Goal: Complete application form

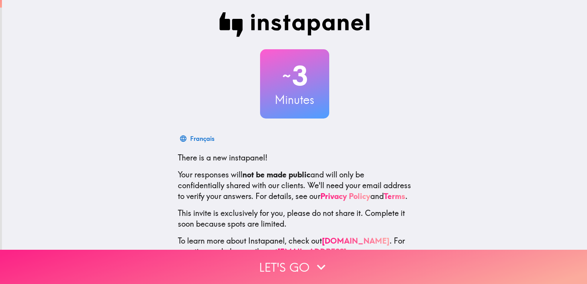
click at [344, 258] on button "Let's go" at bounding box center [293, 266] width 587 height 34
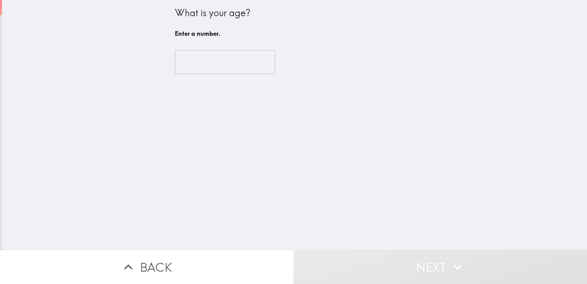
click at [197, 55] on input "number" at bounding box center [225, 62] width 100 height 24
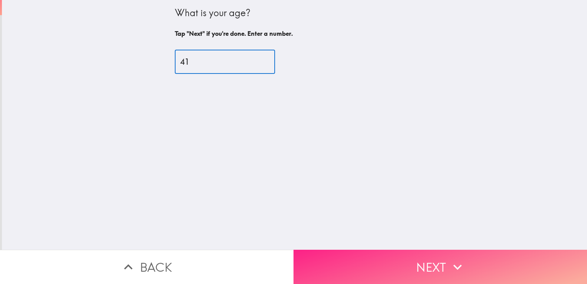
type input "41"
click at [412, 266] on button "Next" at bounding box center [441, 266] width 294 height 34
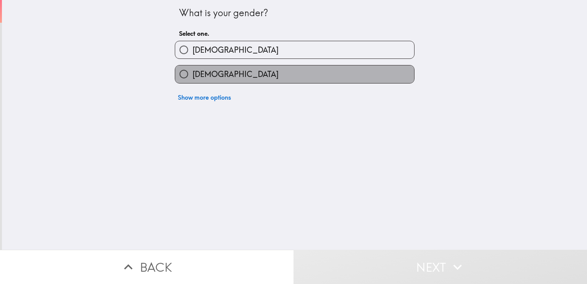
click at [193, 79] on span "[DEMOGRAPHIC_DATA]" at bounding box center [236, 74] width 86 height 11
click at [186, 79] on input "[DEMOGRAPHIC_DATA]" at bounding box center [183, 73] width 17 height 17
radio input "true"
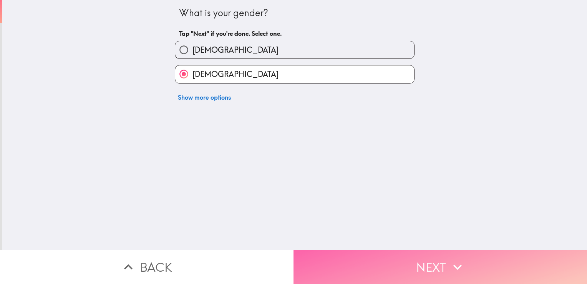
click at [350, 257] on button "Next" at bounding box center [441, 266] width 294 height 34
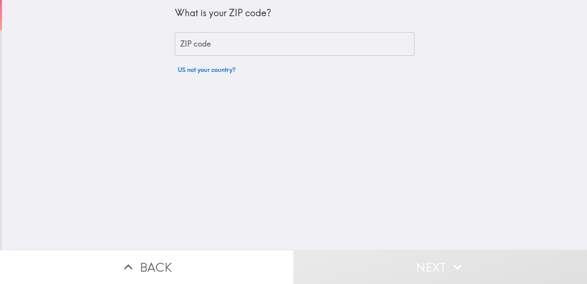
click at [201, 39] on input "ZIP code" at bounding box center [295, 44] width 240 height 24
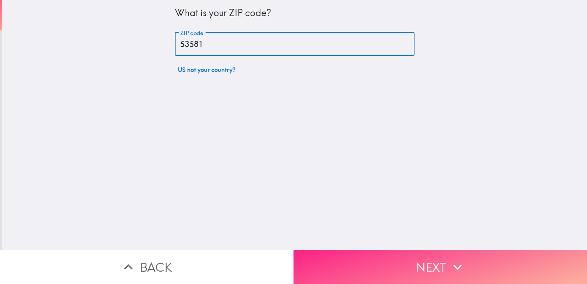
type input "53581"
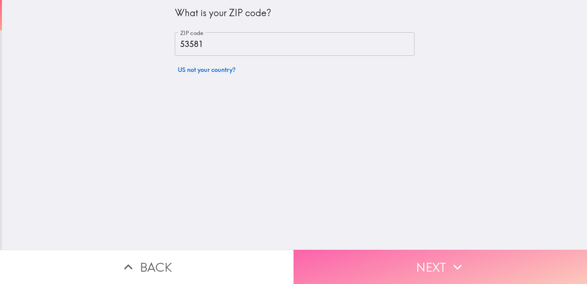
click at [408, 269] on button "Next" at bounding box center [441, 266] width 294 height 34
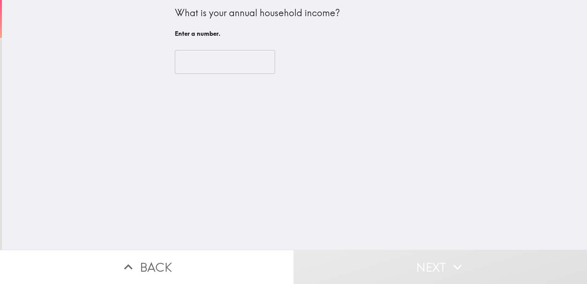
click at [198, 65] on input "number" at bounding box center [225, 62] width 100 height 24
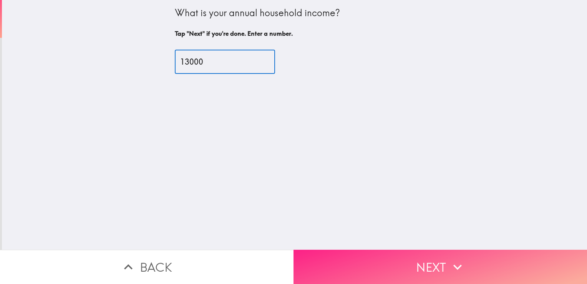
type input "13000"
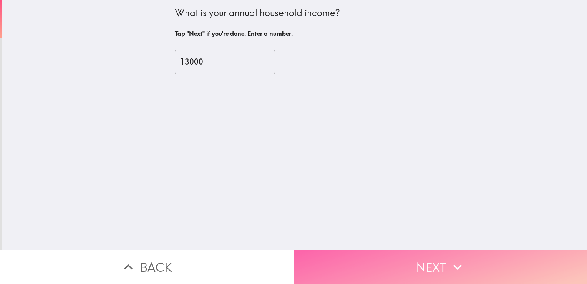
click at [402, 266] on button "Next" at bounding box center [441, 266] width 294 height 34
